Goal: Complete application form: Complete application form

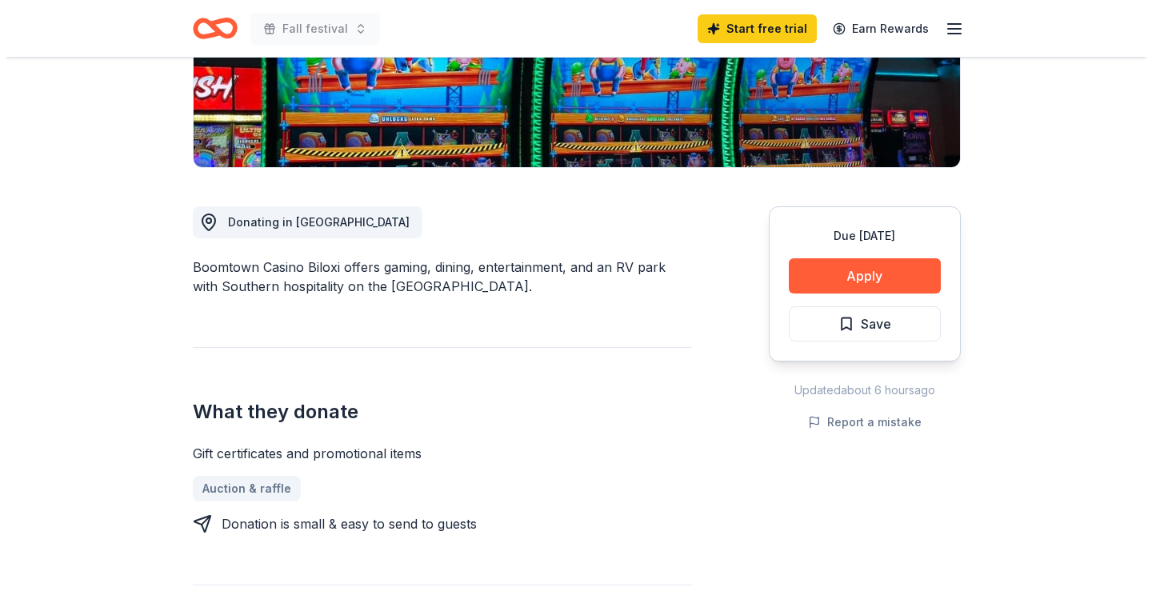
scroll to position [320, 0]
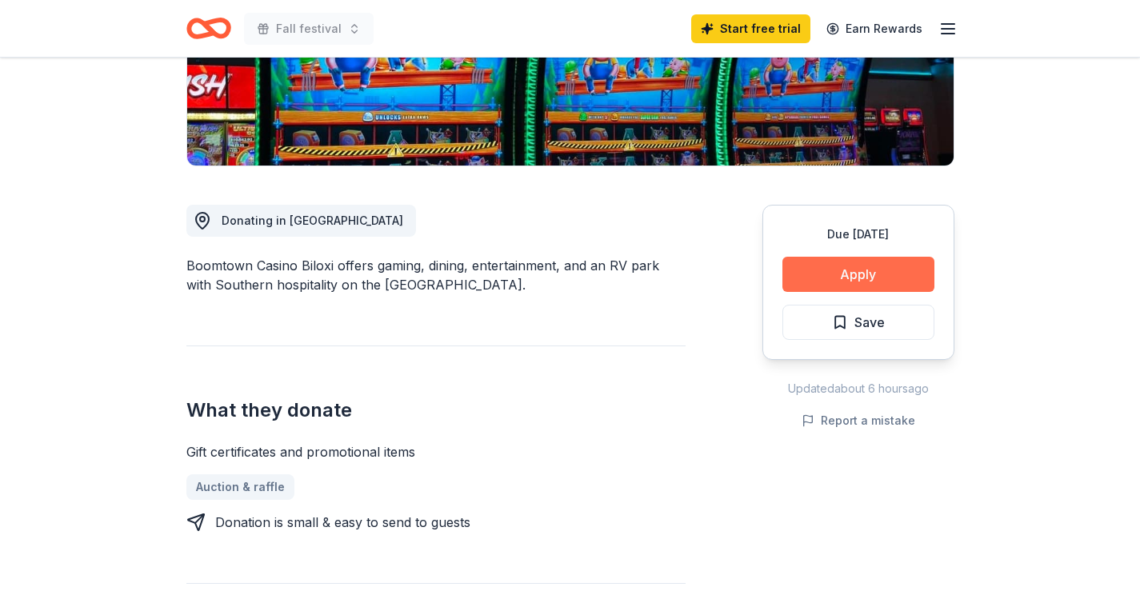
click at [858, 274] on button "Apply" at bounding box center [858, 274] width 152 height 35
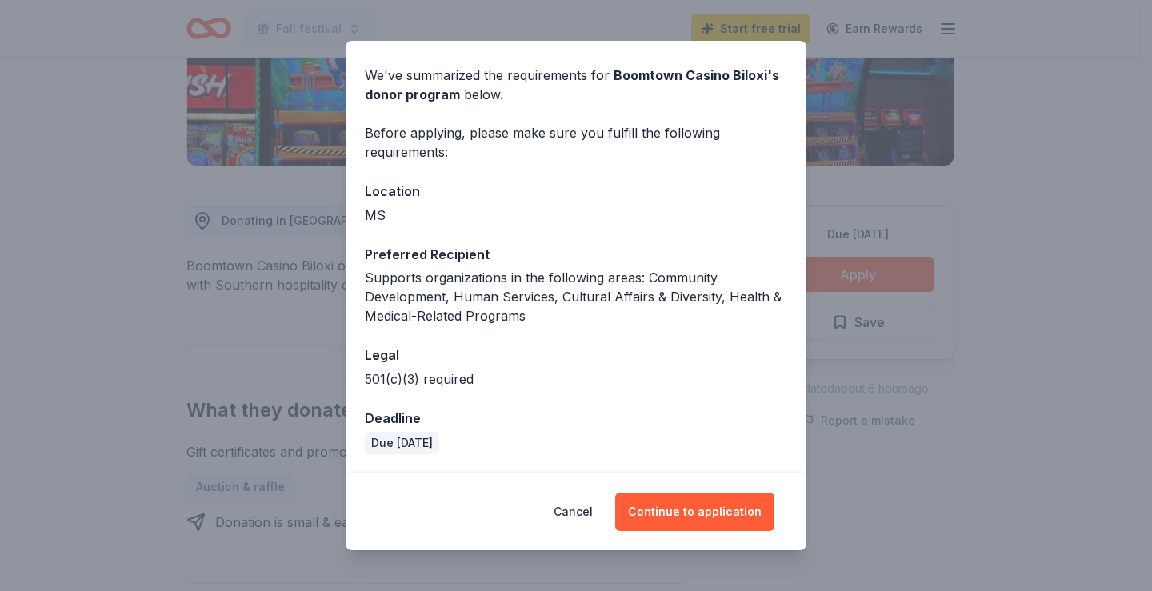
scroll to position [0, 0]
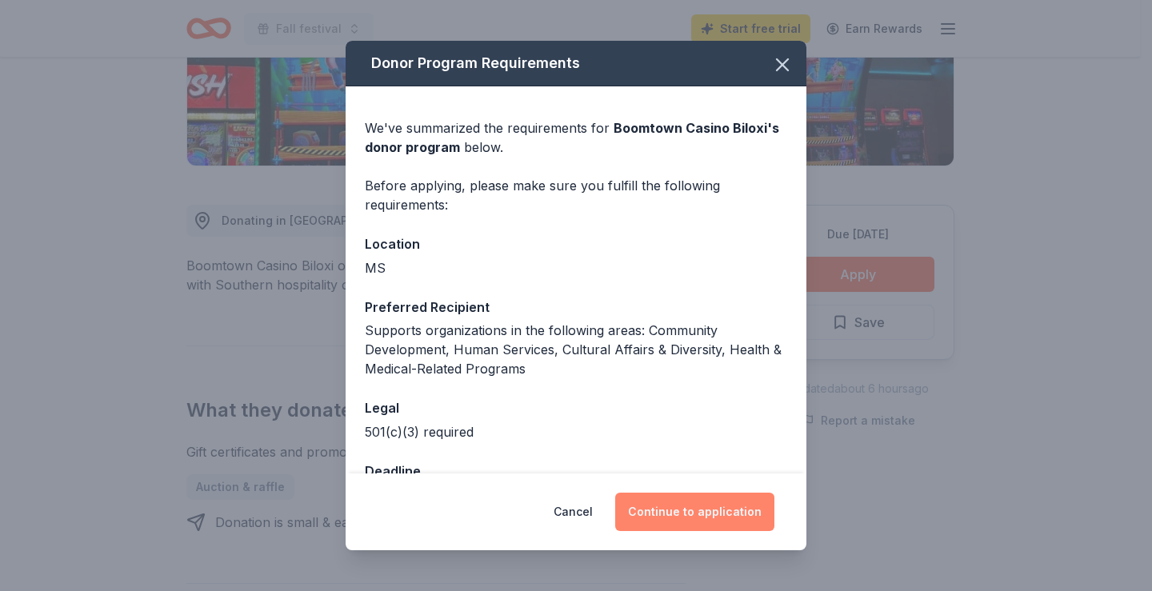
click at [688, 498] on button "Continue to application" at bounding box center [694, 512] width 159 height 38
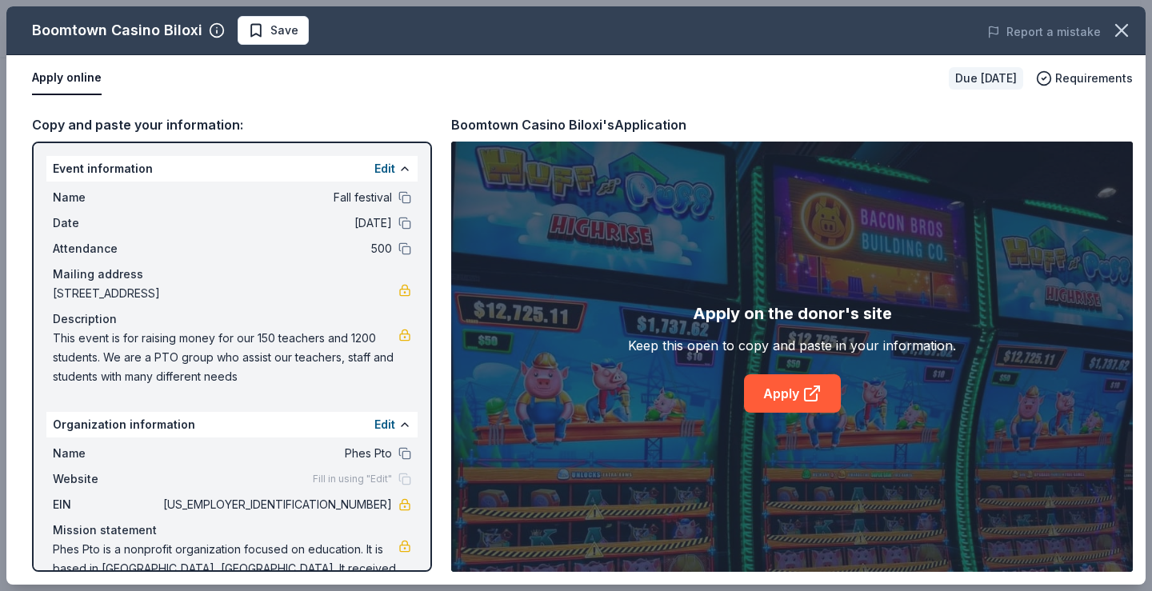
click at [46, 152] on div "Event information Edit Name Fall festival Date [DATE] Attendance 500 Mailing ad…" at bounding box center [232, 357] width 400 height 430
drag, startPoint x: 46, startPoint y: 151, endPoint x: 219, endPoint y: 450, distance: 345.6
click at [219, 450] on div "Event information Edit Name Fall festival Date [DATE] Attendance 500 Mailing ad…" at bounding box center [232, 357] width 400 height 430
drag, startPoint x: 57, startPoint y: 159, endPoint x: 44, endPoint y: 158, distance: 12.9
click at [44, 158] on div "Event information Edit Name Fall festival Date [DATE] Attendance 500 Mailing ad…" at bounding box center [232, 357] width 400 height 430
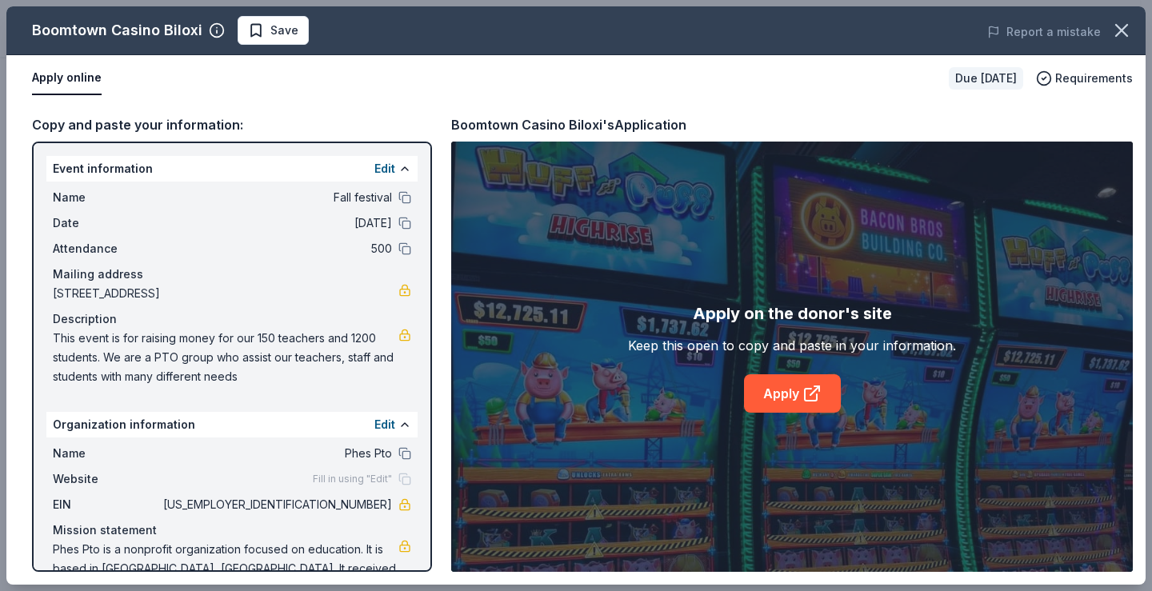
drag, startPoint x: 44, startPoint y: 158, endPoint x: 252, endPoint y: 334, distance: 273.0
click at [171, 381] on div "Event information Edit Name Fall festival Date [DATE] Attendance 500 Mailing ad…" at bounding box center [232, 357] width 400 height 430
click at [398, 196] on button at bounding box center [404, 197] width 13 height 13
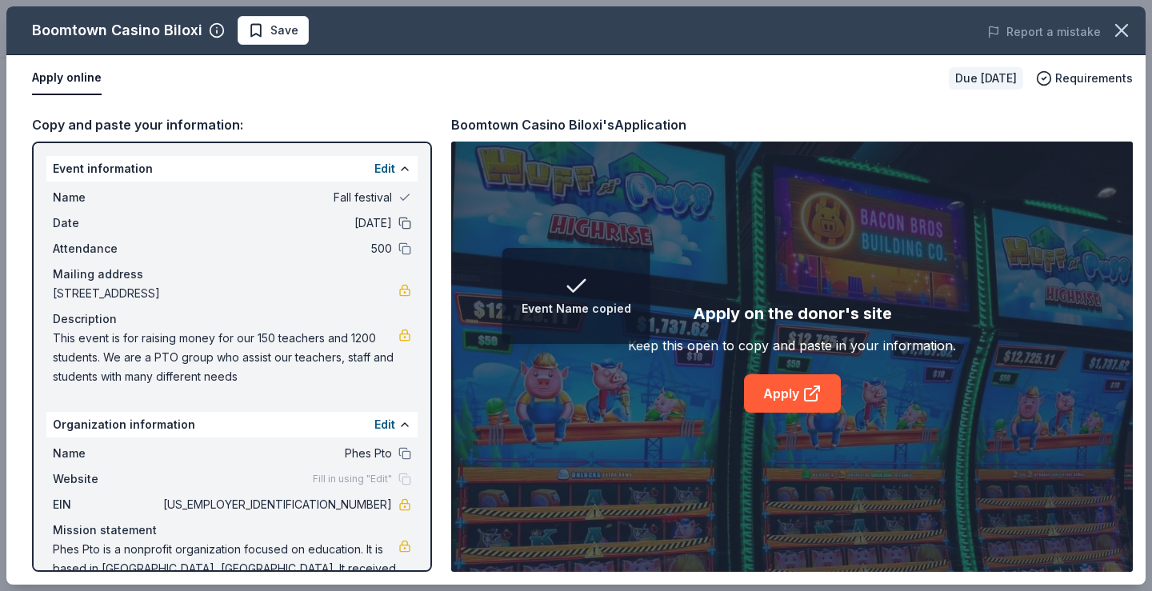
click at [398, 228] on button at bounding box center [404, 223] width 13 height 13
click at [398, 246] on button at bounding box center [404, 248] width 13 height 13
click at [809, 398] on icon at bounding box center [811, 393] width 19 height 19
